Goal: Information Seeking & Learning: Check status

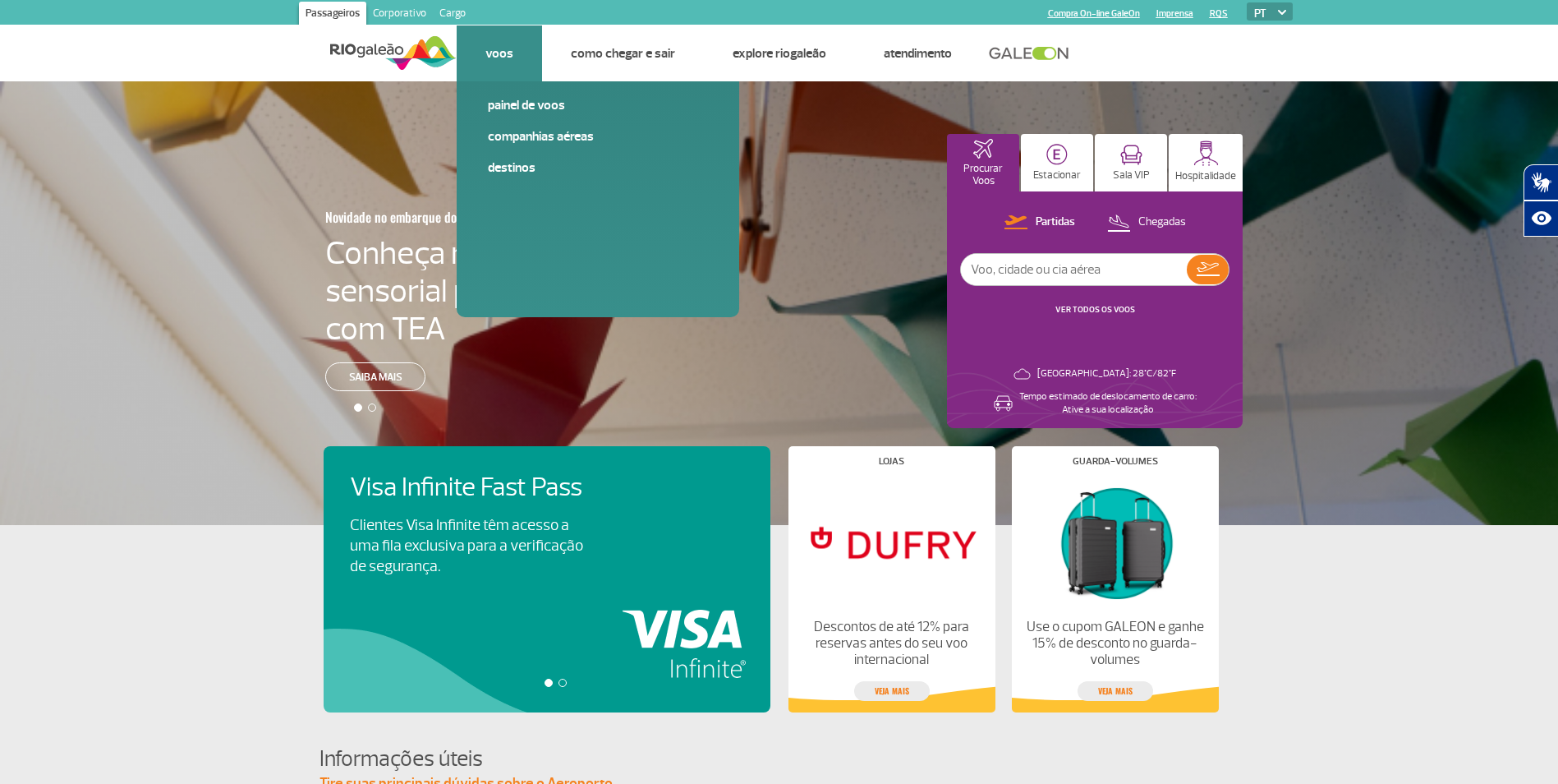
click at [500, 61] on link "Voos" at bounding box center [499, 53] width 28 height 17
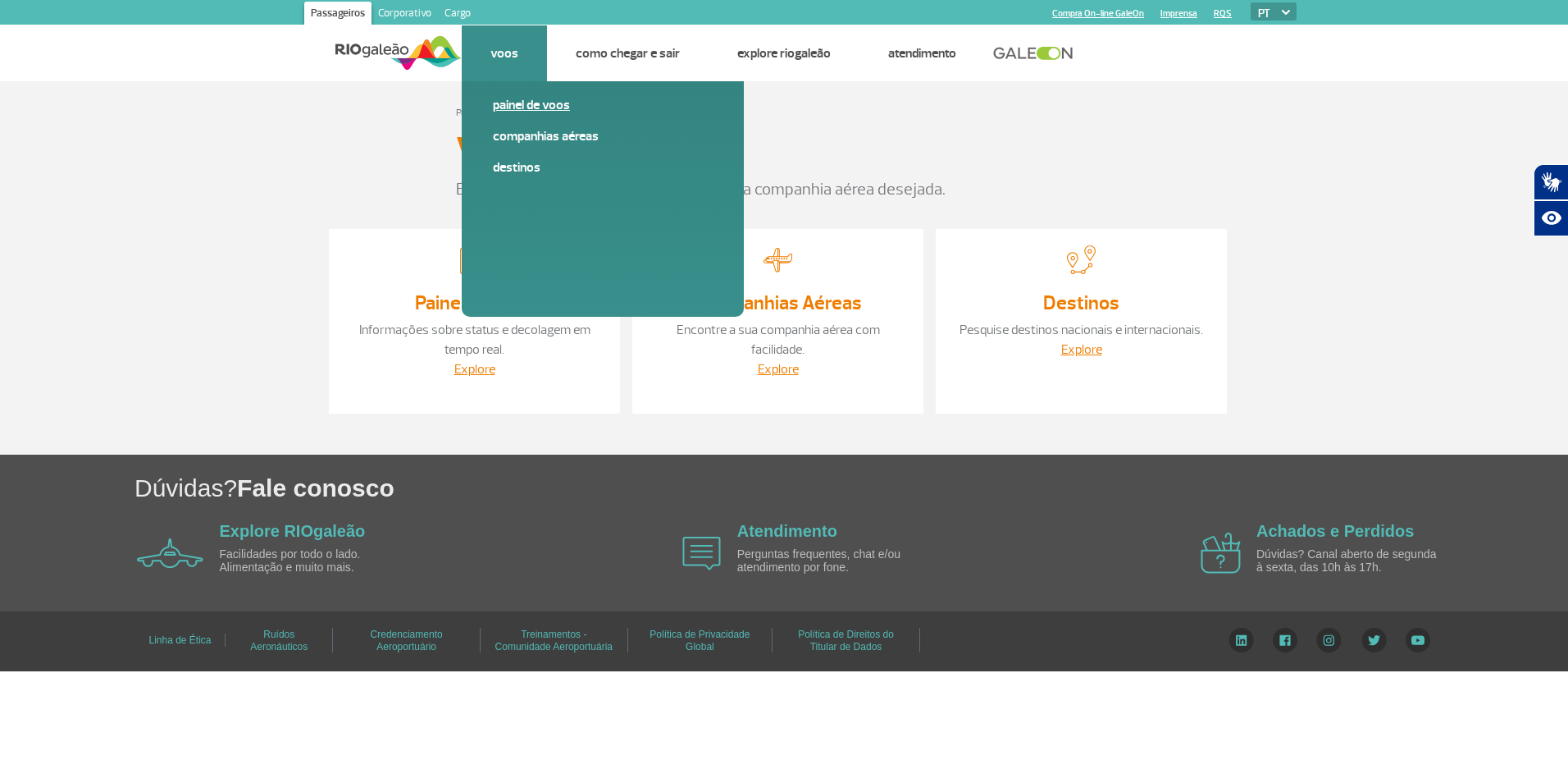
click at [526, 108] on link "Painel de voos" at bounding box center [602, 105] width 220 height 18
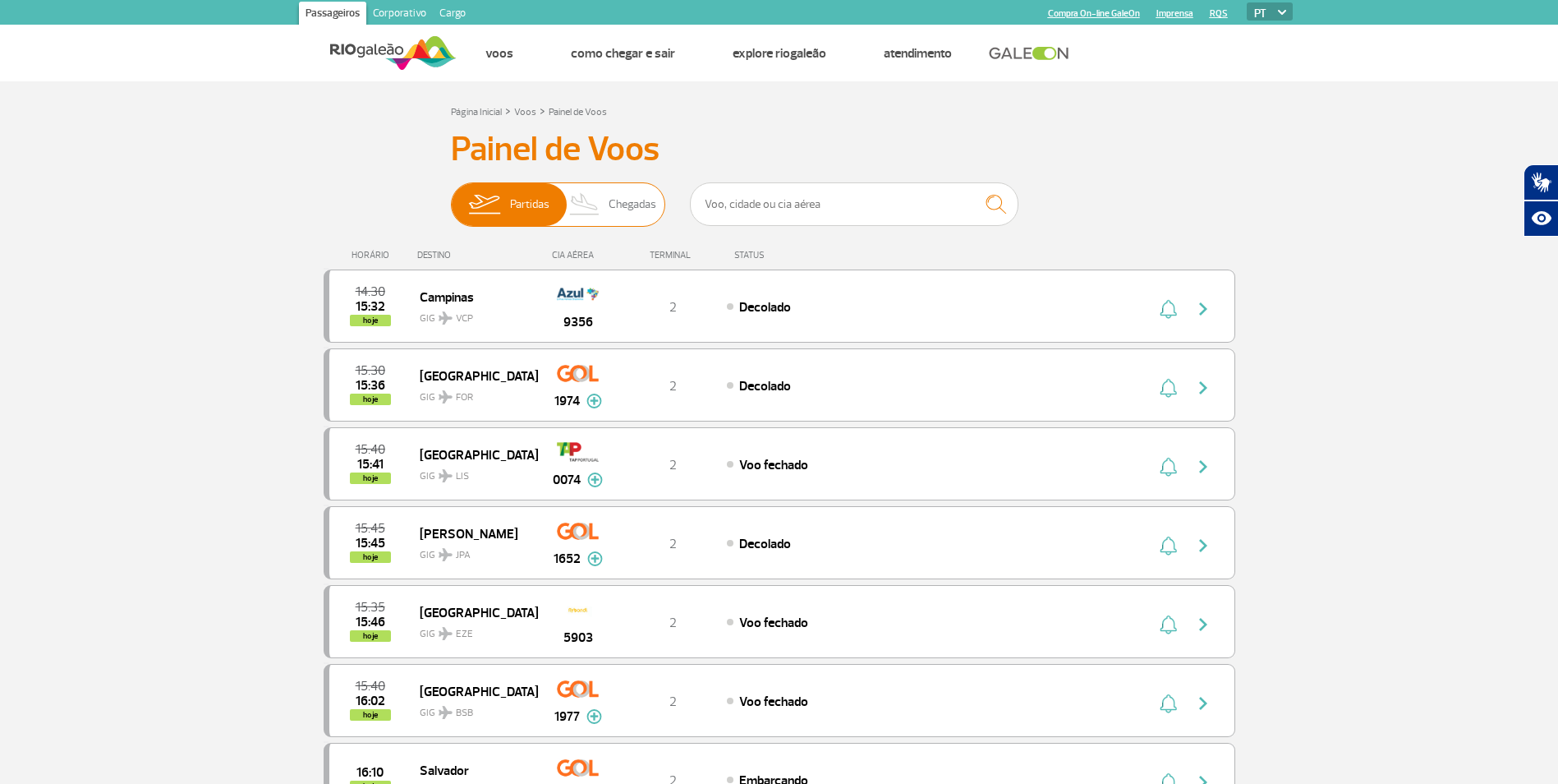
click at [606, 212] on img at bounding box center [585, 205] width 49 height 42
click at [451, 196] on input "Partidas Chegadas" at bounding box center [451, 196] width 0 height 0
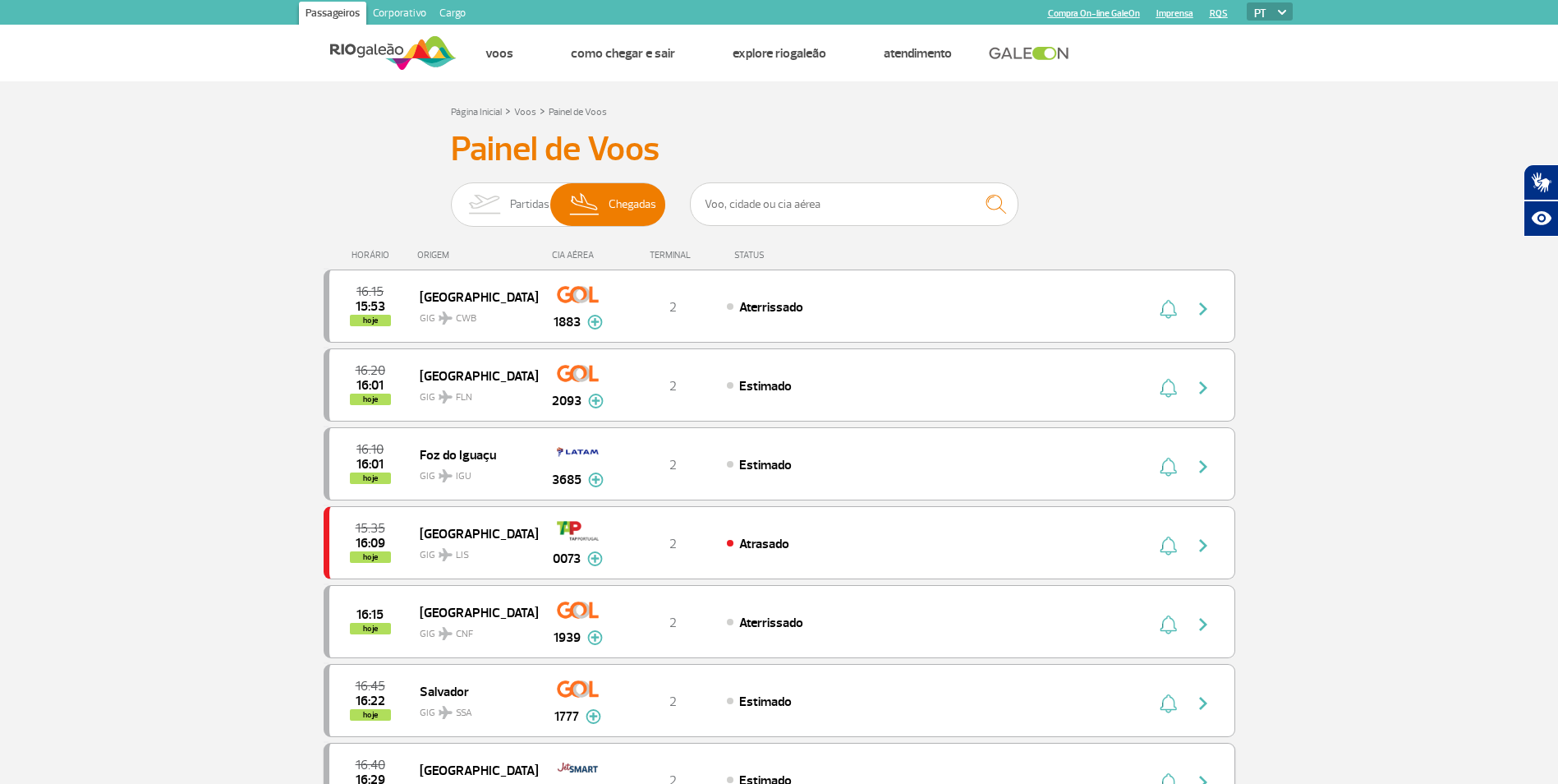
scroll to position [82, 0]
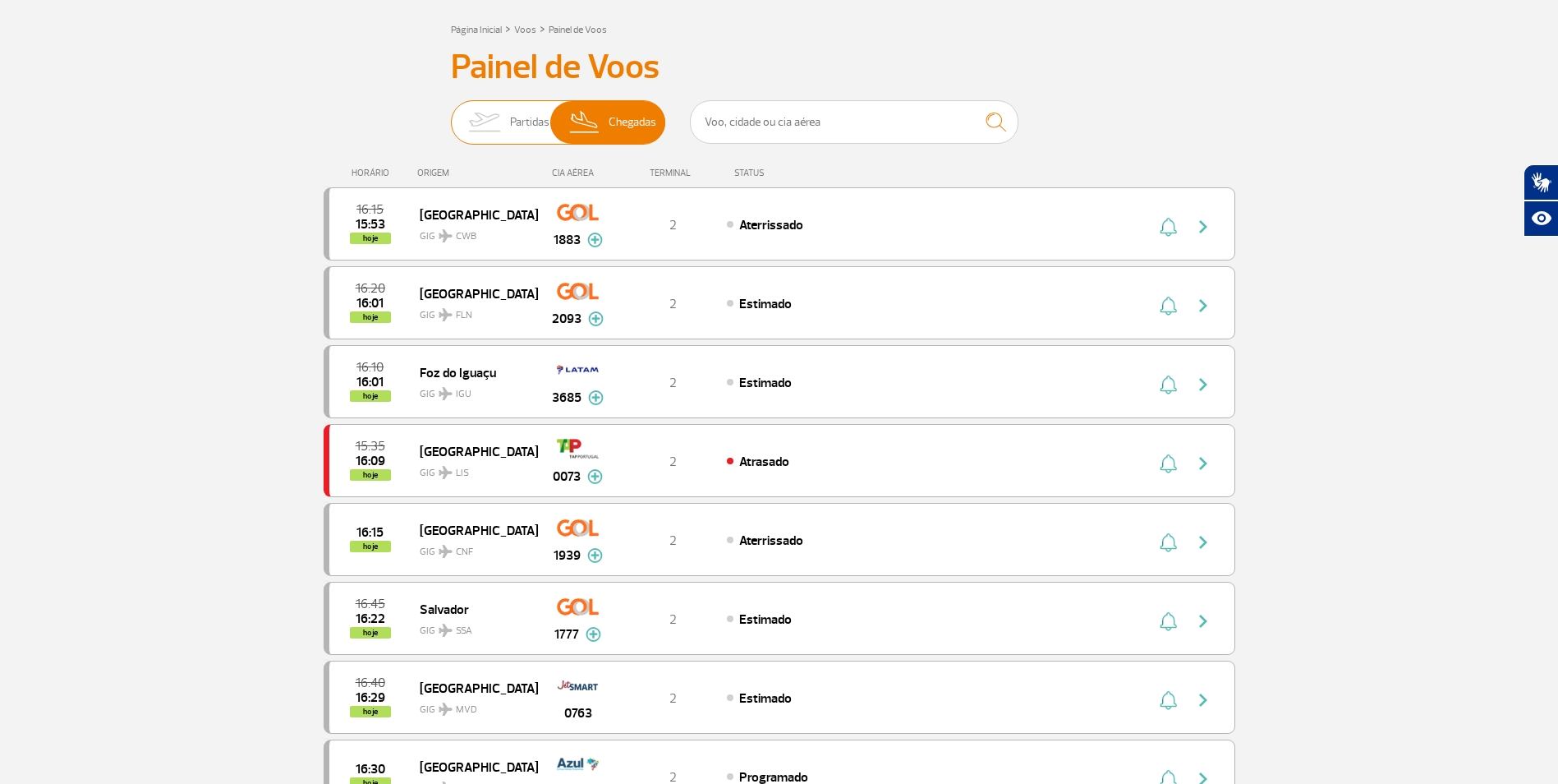
click at [492, 127] on img at bounding box center [484, 123] width 52 height 42
click at [451, 114] on input "Partidas Chegadas" at bounding box center [451, 114] width 0 height 0
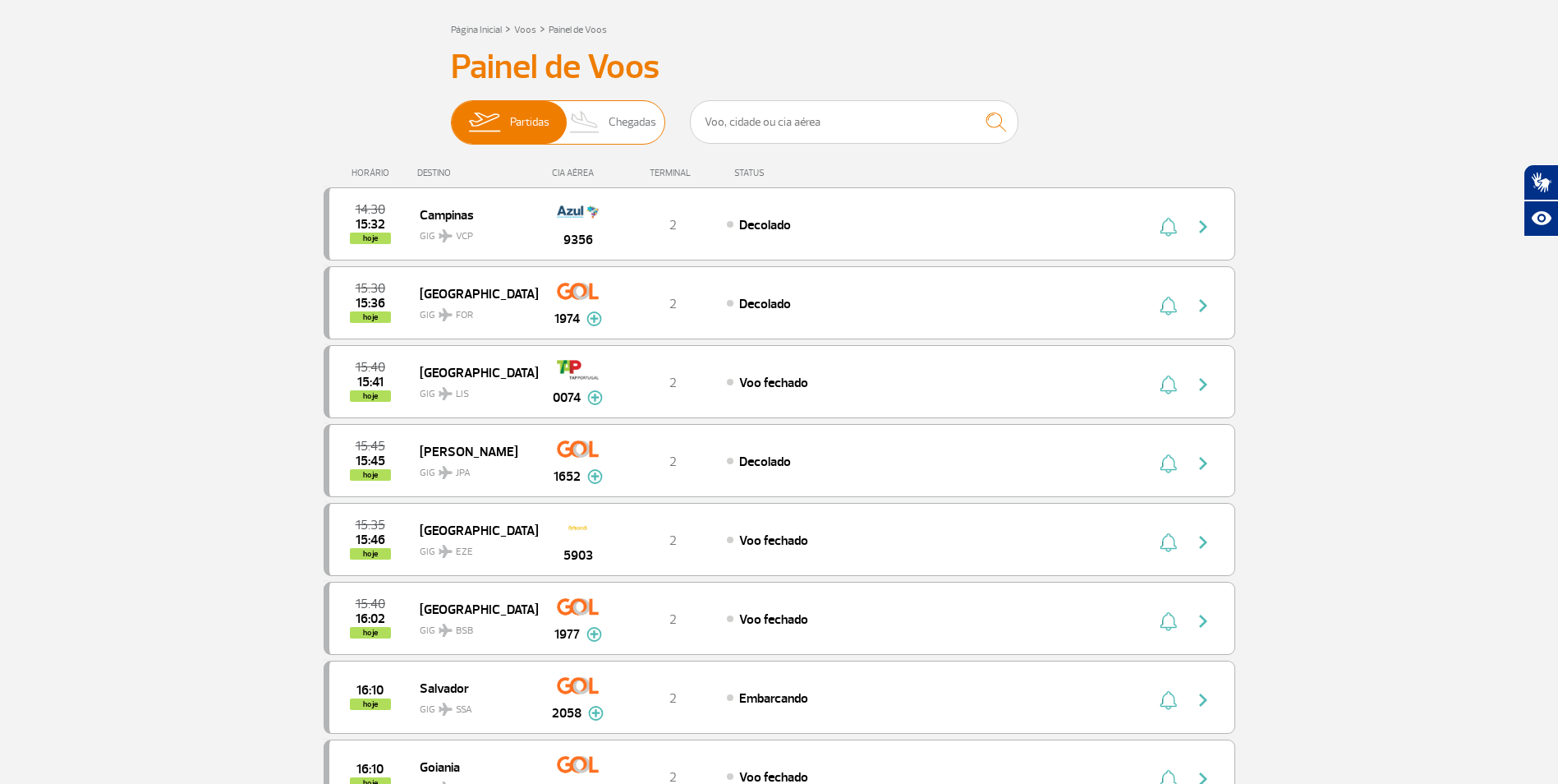
click at [627, 120] on span "Chegadas" at bounding box center [633, 123] width 48 height 42
click at [451, 114] on input "Partidas Chegadas" at bounding box center [451, 114] width 0 height 0
